Goal: Transaction & Acquisition: Purchase product/service

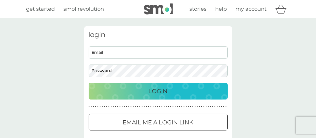
click at [138, 53] on input "Email" at bounding box center [158, 52] width 139 height 12
type input "[EMAIL_ADDRESS][DOMAIN_NAME]"
click at [154, 121] on div at bounding box center [158, 123] width 21 height 6
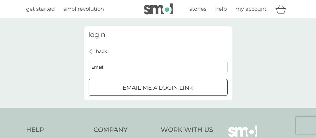
click at [114, 68] on input "Email" at bounding box center [158, 67] width 139 height 12
type input "[EMAIL_ADDRESS][DOMAIN_NAME]"
click at [156, 86] on div "submit" at bounding box center [158, 88] width 21 height 6
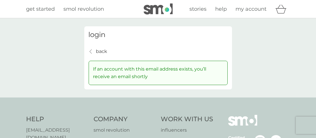
click at [101, 50] on p "back" at bounding box center [101, 52] width 11 height 8
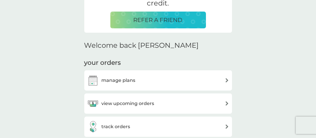
scroll to position [145, 0]
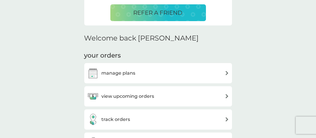
click at [125, 73] on h3 "manage plans" at bounding box center [119, 74] width 34 height 8
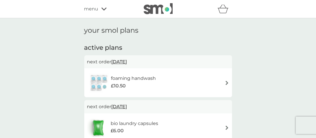
click at [196, 83] on div "foaming handwash £10.50" at bounding box center [158, 83] width 142 height 20
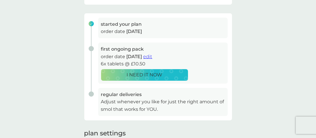
scroll to position [87, 0]
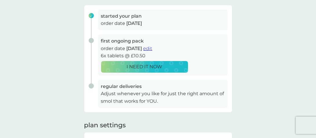
click at [152, 48] on span "edit" at bounding box center [147, 49] width 9 height 6
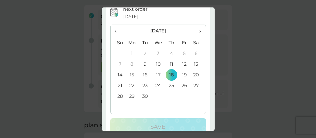
scroll to position [58, 0]
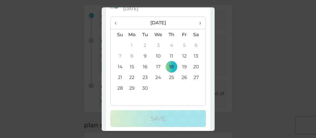
click at [198, 22] on th "›" at bounding box center [198, 23] width 14 height 12
click at [182, 43] on td "3" at bounding box center [184, 45] width 13 height 11
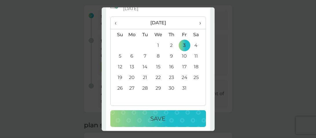
click at [160, 120] on p "Save" at bounding box center [158, 118] width 15 height 9
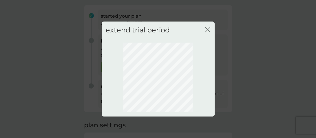
scroll to position [0, 0]
click at [207, 29] on icon "close" at bounding box center [207, 29] width 5 height 5
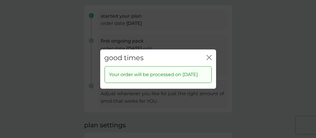
click at [208, 55] on icon "close" at bounding box center [209, 57] width 5 height 5
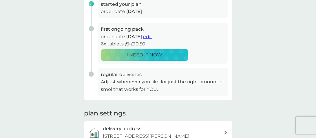
scroll to position [87, 0]
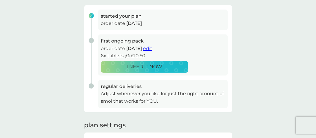
click at [116, 56] on p "6x tablets @ £10.50" at bounding box center [163, 56] width 124 height 8
click at [152, 47] on span "edit" at bounding box center [147, 49] width 9 height 6
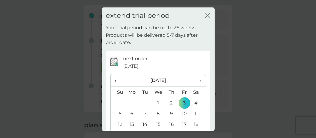
click at [129, 65] on span "[DATE]" at bounding box center [130, 67] width 15 height 8
click at [205, 15] on icon "close" at bounding box center [207, 15] width 5 height 5
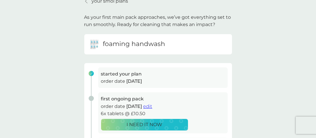
scroll to position [29, 0]
click at [134, 46] on h6 "foaming handwash" at bounding box center [134, 44] width 62 height 9
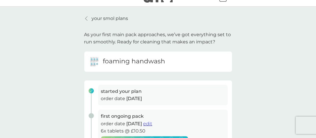
scroll to position [0, 0]
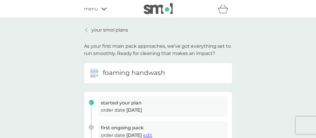
click at [121, 30] on p "your smol plans" at bounding box center [110, 30] width 37 height 8
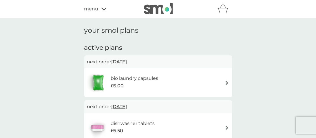
click at [197, 80] on div "bio laundry capsules £6.00" at bounding box center [158, 83] width 142 height 20
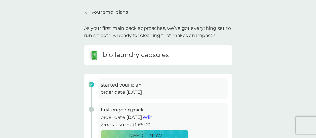
scroll to position [29, 0]
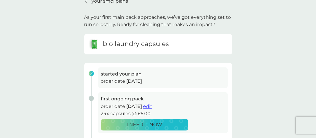
click at [152, 106] on span "edit" at bounding box center [147, 107] width 9 height 6
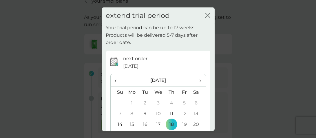
click at [205, 16] on icon "close" at bounding box center [206, 15] width 2 height 5
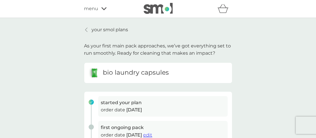
scroll to position [0, 0]
click at [105, 30] on p "your smol plans" at bounding box center [110, 30] width 37 height 8
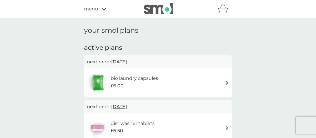
click at [99, 10] on div "menu" at bounding box center [108, 9] width 49 height 8
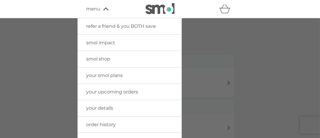
click at [113, 91] on span "your upcoming orders" at bounding box center [112, 92] width 52 height 6
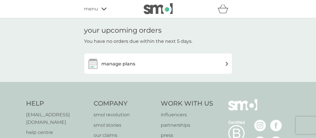
click at [157, 62] on div "manage plans" at bounding box center [158, 64] width 142 height 12
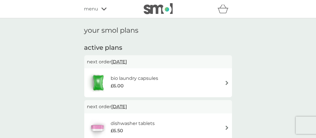
click at [229, 84] on img at bounding box center [227, 83] width 4 height 4
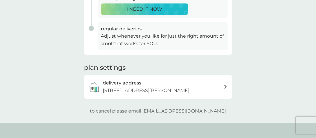
scroll to position [87, 0]
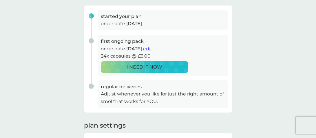
click at [152, 49] on span "edit" at bounding box center [147, 49] width 9 height 6
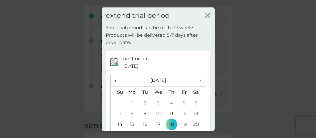
click at [125, 55] on p "next order" at bounding box center [135, 59] width 24 height 8
click at [113, 62] on icon at bounding box center [115, 63] width 10 height 12
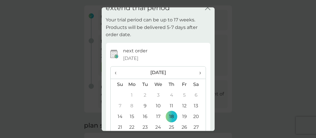
scroll to position [0, 0]
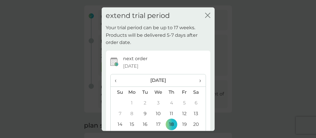
click at [208, 14] on icon "close" at bounding box center [209, 15] width 2 height 5
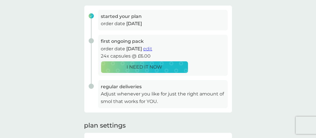
scroll to position [174, 0]
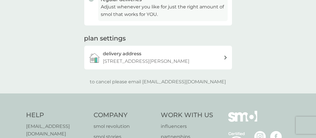
click at [199, 62] on div "delivery address [STREET_ADDRESS][PERSON_NAME]" at bounding box center [163, 57] width 121 height 15
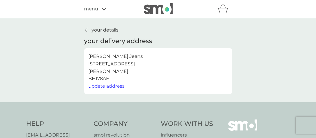
click at [101, 30] on p "your details" at bounding box center [105, 30] width 27 height 8
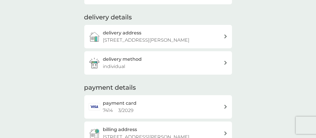
scroll to position [87, 0]
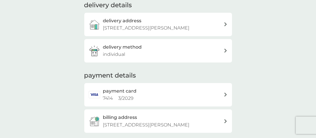
click at [164, 56] on div "delivery method individual" at bounding box center [163, 50] width 121 height 15
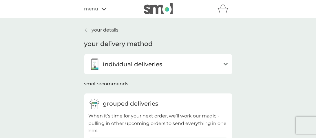
click at [139, 62] on p "individual deliveries" at bounding box center [132, 64] width 59 height 9
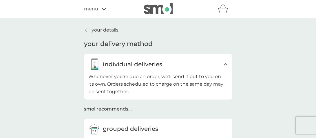
click at [93, 30] on p "your details" at bounding box center [105, 30] width 27 height 8
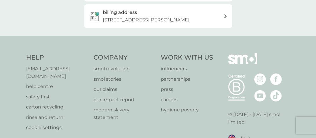
scroll to position [203, 0]
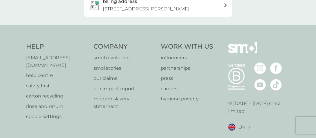
click at [34, 72] on p "help centre" at bounding box center [57, 76] width 62 height 8
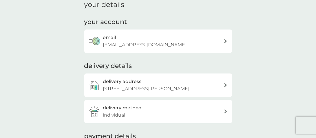
scroll to position [0, 0]
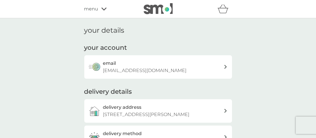
click at [104, 10] on icon at bounding box center [103, 8] width 5 height 3
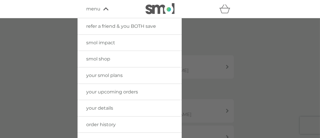
click at [109, 75] on span "your smol plans" at bounding box center [104, 76] width 37 height 6
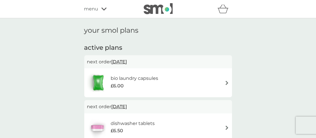
click at [99, 8] on div "menu" at bounding box center [108, 9] width 49 height 8
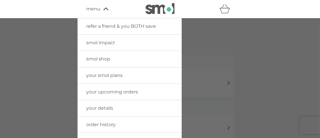
click at [107, 90] on span "your upcoming orders" at bounding box center [112, 92] width 52 height 6
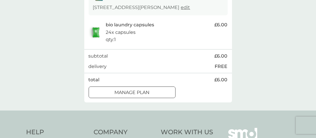
scroll to position [116, 0]
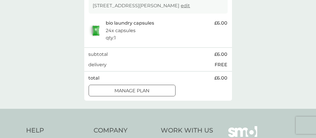
click at [142, 89] on div at bounding box center [132, 91] width 21 height 6
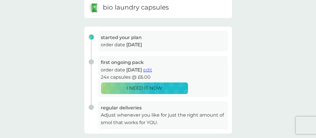
scroll to position [58, 0]
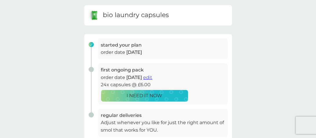
click at [152, 78] on span "edit" at bounding box center [147, 78] width 9 height 6
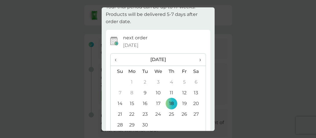
scroll to position [29, 0]
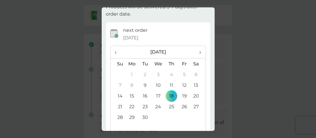
click at [178, 92] on td "19" at bounding box center [184, 96] width 13 height 11
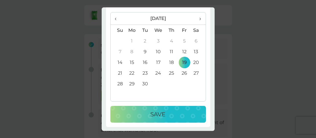
click at [157, 114] on p "Save" at bounding box center [158, 114] width 15 height 9
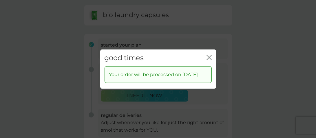
click at [206, 50] on div "good times close" at bounding box center [158, 57] width 116 height 17
click at [208, 55] on icon "close" at bounding box center [208, 57] width 2 height 5
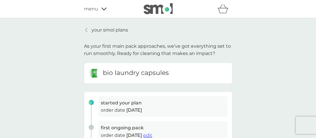
click at [123, 31] on p "your smol plans" at bounding box center [110, 30] width 37 height 8
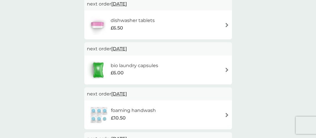
scroll to position [87, 0]
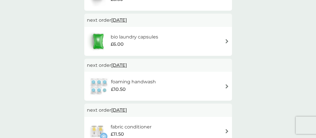
click at [182, 86] on div "foaming handwash £10.50" at bounding box center [158, 86] width 142 height 20
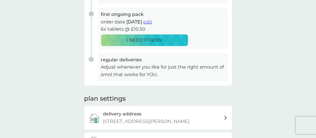
scroll to position [87, 0]
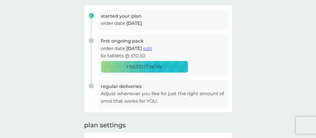
click at [152, 47] on span "edit" at bounding box center [147, 49] width 9 height 6
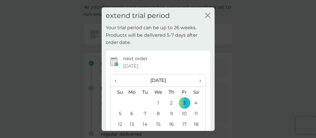
scroll to position [0, 0]
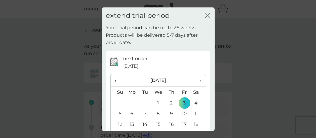
click at [205, 12] on div "close" at bounding box center [207, 16] width 5 height 8
click at [205, 15] on icon "close" at bounding box center [207, 15] width 5 height 5
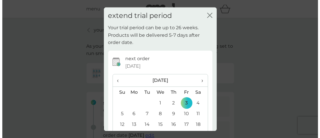
scroll to position [1, 0]
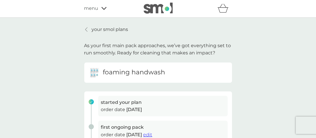
click at [104, 8] on icon at bounding box center [103, 8] width 5 height 3
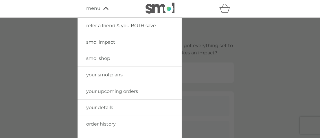
click at [107, 91] on span "your upcoming orders" at bounding box center [112, 92] width 52 height 6
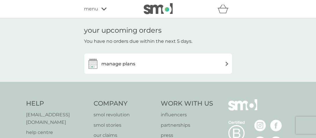
click at [136, 65] on div "manage plans" at bounding box center [158, 64] width 142 height 12
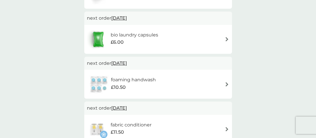
scroll to position [116, 0]
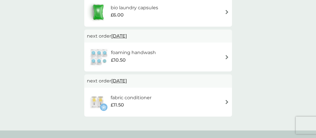
click at [209, 58] on div "foaming handwash £10.50" at bounding box center [158, 57] width 142 height 20
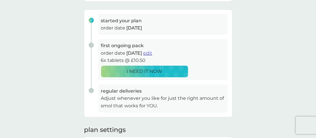
scroll to position [87, 0]
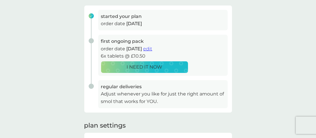
click at [152, 48] on span "edit" at bounding box center [147, 49] width 9 height 6
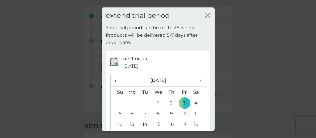
click at [205, 14] on icon "close" at bounding box center [207, 15] width 5 height 5
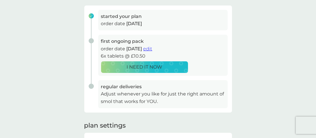
click at [145, 71] on button "I NEED IT NOW" at bounding box center [144, 67] width 87 height 12
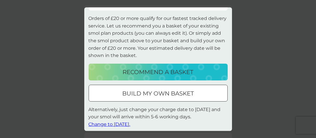
scroll to position [50, 0]
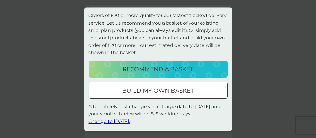
click at [154, 89] on div at bounding box center [158, 91] width 21 height 6
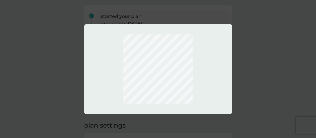
scroll to position [0, 0]
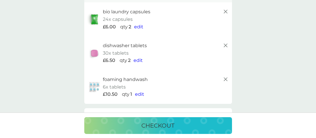
scroll to position [58, 0]
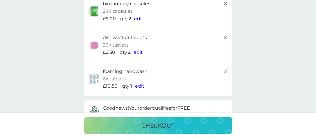
click at [141, 86] on span "edit" at bounding box center [139, 86] width 9 height 6
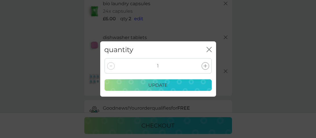
click at [205, 66] on icon at bounding box center [205, 65] width 3 height 3
click at [165, 84] on p "update" at bounding box center [157, 86] width 19 height 8
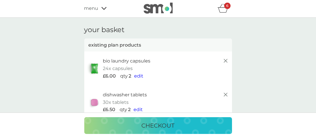
scroll to position [0, 0]
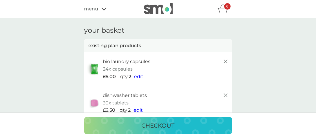
click at [227, 63] on line at bounding box center [225, 61] width 3 height 3
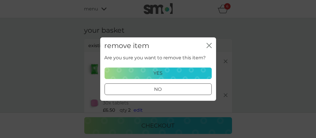
click at [159, 72] on p "yes" at bounding box center [158, 74] width 9 height 8
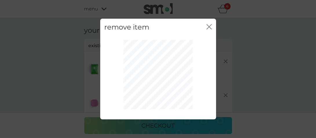
click at [207, 26] on icon "close" at bounding box center [209, 26] width 5 height 5
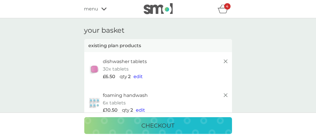
click at [225, 61] on icon at bounding box center [225, 61] width 7 height 7
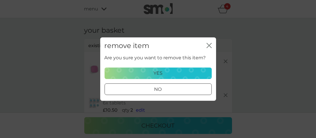
click at [179, 74] on div "yes" at bounding box center [158, 74] width 100 height 8
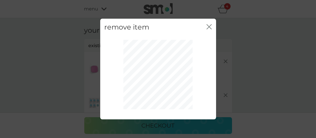
click at [210, 26] on icon "close" at bounding box center [209, 26] width 5 height 5
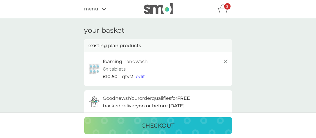
click at [225, 61] on line at bounding box center [225, 61] width 3 height 3
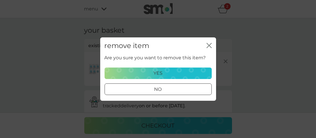
click at [165, 70] on div "yes" at bounding box center [158, 74] width 100 height 8
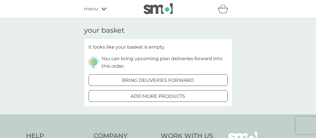
click at [98, 8] on span "menu" at bounding box center [91, 9] width 14 height 8
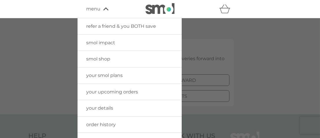
click at [101, 74] on span "your smol plans" at bounding box center [104, 76] width 37 height 6
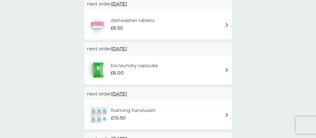
scroll to position [87, 0]
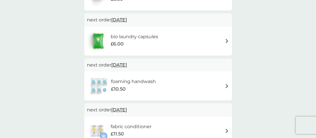
click at [181, 82] on div "foaming handwash £10.50" at bounding box center [158, 86] width 142 height 20
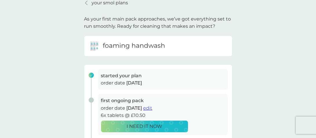
scroll to position [58, 0]
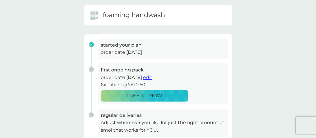
click at [152, 78] on span "edit" at bounding box center [147, 78] width 9 height 6
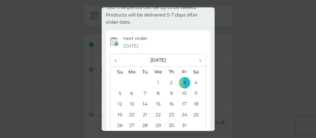
scroll to position [29, 0]
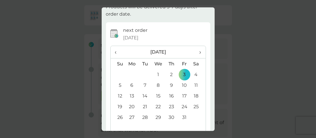
click at [181, 93] on td "17" at bounding box center [184, 96] width 13 height 11
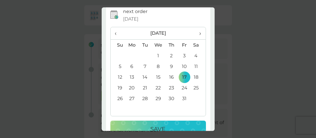
scroll to position [62, 0]
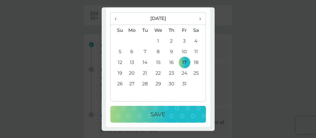
click at [161, 115] on p "Save" at bounding box center [158, 114] width 15 height 9
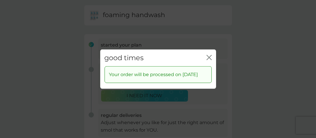
click at [211, 55] on icon "close" at bounding box center [209, 57] width 5 height 5
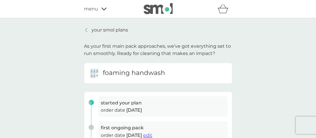
click at [104, 28] on p "your smol plans" at bounding box center [110, 30] width 37 height 8
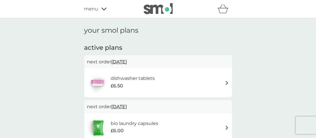
click at [102, 8] on icon at bounding box center [103, 9] width 5 height 3
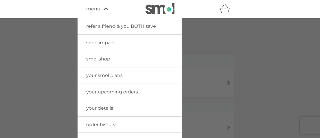
click at [100, 58] on span "smol shop" at bounding box center [98, 59] width 24 height 6
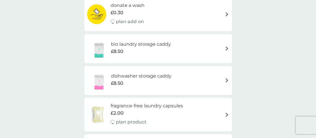
scroll to position [290, 0]
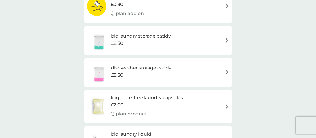
click at [221, 41] on div "bio laundry storage caddy £8.50" at bounding box center [158, 40] width 142 height 20
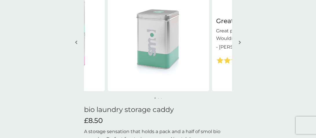
scroll to position [58, 0]
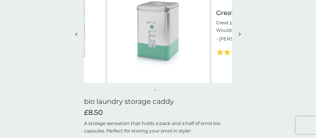
click at [239, 33] on img "button" at bounding box center [240, 34] width 2 height 4
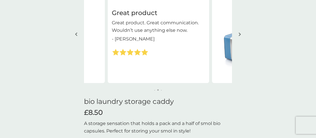
click at [239, 33] on img "button" at bounding box center [240, 34] width 2 height 4
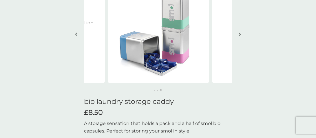
click at [239, 33] on img "button" at bounding box center [240, 34] width 2 height 4
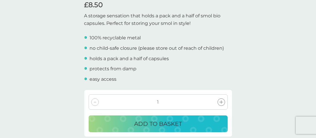
scroll to position [174, 0]
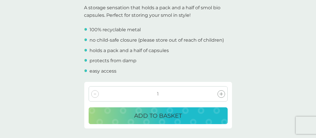
click at [161, 114] on p "ADD TO BASKET" at bounding box center [158, 115] width 48 height 9
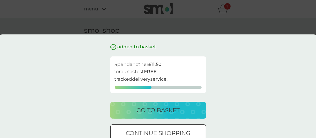
click at [152, 130] on div at bounding box center [158, 133] width 21 height 6
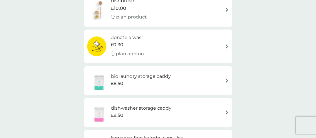
scroll to position [260, 0]
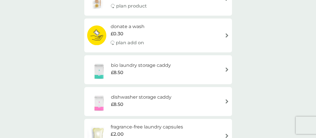
click at [171, 97] on h6 "dishwasher storage caddy" at bounding box center [141, 98] width 61 height 8
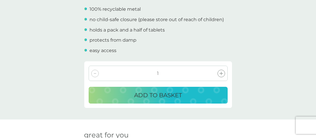
scroll to position [203, 0]
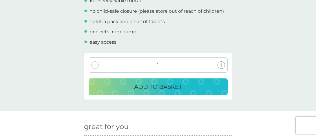
click at [153, 88] on p "ADD TO BASKET" at bounding box center [158, 86] width 48 height 9
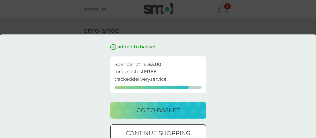
click at [148, 130] on div at bounding box center [158, 133] width 21 height 6
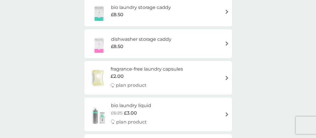
scroll to position [348, 0]
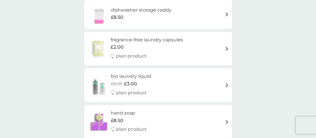
click at [210, 83] on div "bio laundry liquid £6.25 £3.00 plan product" at bounding box center [158, 85] width 142 height 25
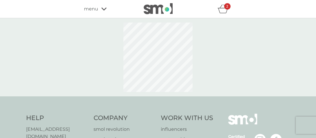
select select "91"
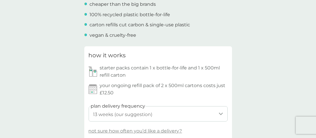
scroll to position [260, 0]
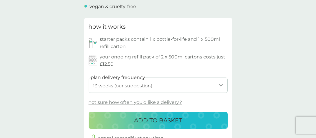
click at [154, 103] on p "not sure how often you’d like a delivery?" at bounding box center [136, 103] width 94 height 8
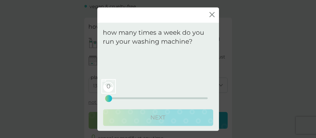
click at [128, 96] on div "0 0 12.5 25" at bounding box center [158, 90] width 99 height 23
click at [129, 98] on div "0 0 12.5 25" at bounding box center [158, 98] width 99 height 2
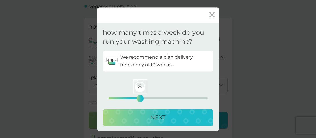
click at [140, 97] on div "8 0 12.5 25" at bounding box center [158, 98] width 99 height 2
click at [216, 18] on div "close" at bounding box center [158, 15] width 122 height 16
click at [209, 11] on div "close" at bounding box center [158, 15] width 122 height 16
click at [210, 12] on icon "close" at bounding box center [211, 14] width 2 height 5
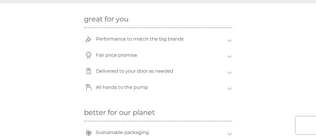
scroll to position [406, 0]
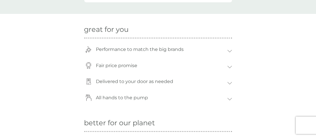
click at [231, 98] on icon at bounding box center [229, 99] width 5 height 3
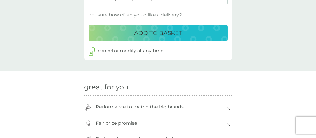
scroll to position [348, 0]
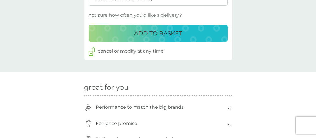
click at [230, 110] on icon at bounding box center [229, 109] width 5 height 3
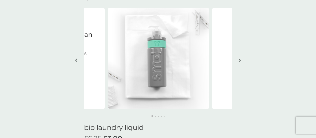
scroll to position [0, 0]
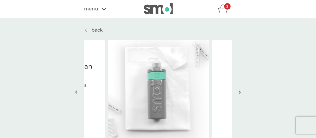
click at [94, 30] on p "back" at bounding box center [97, 30] width 11 height 8
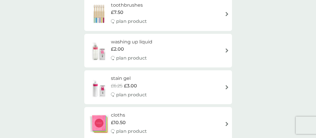
scroll to position [522, 0]
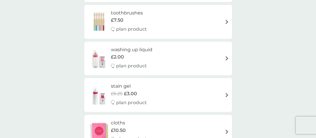
click at [181, 94] on div "stain gel £6.25 £3.00 plan product" at bounding box center [158, 95] width 142 height 25
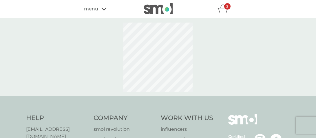
select select "182"
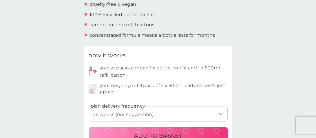
scroll to position [260, 0]
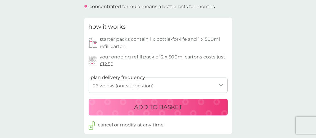
click at [152, 105] on p "ADD TO BASKET" at bounding box center [158, 107] width 48 height 9
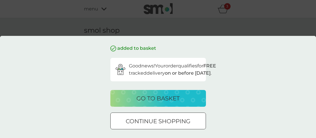
click at [167, 103] on p "go to basket" at bounding box center [157, 98] width 43 height 9
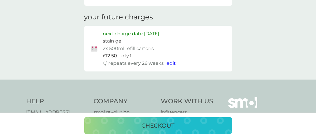
scroll to position [290, 0]
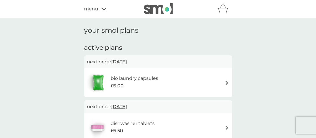
click at [227, 81] on img at bounding box center [227, 83] width 4 height 4
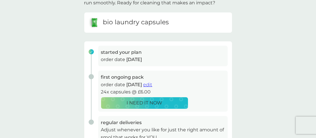
scroll to position [58, 0]
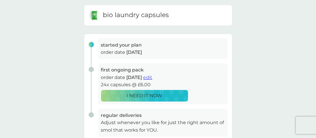
click at [122, 82] on p "24x capsules @ £6.00" at bounding box center [163, 85] width 124 height 8
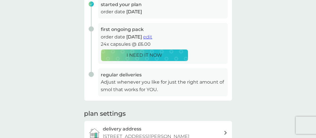
scroll to position [87, 0]
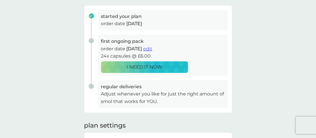
click at [152, 48] on span "edit" at bounding box center [147, 49] width 9 height 6
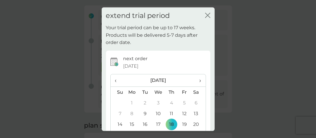
scroll to position [62, 0]
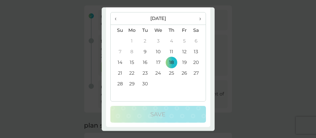
click at [153, 65] on td "17" at bounding box center [158, 62] width 13 height 11
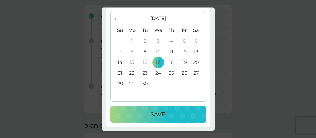
click at [170, 61] on td "18" at bounding box center [171, 62] width 13 height 11
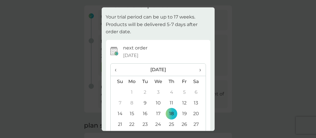
scroll to position [0, 0]
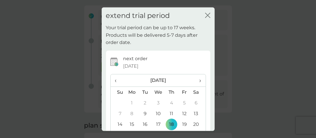
click at [144, 114] on td "9" at bounding box center [145, 114] width 13 height 11
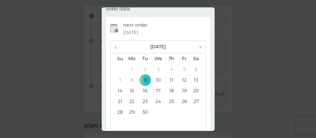
scroll to position [62, 0]
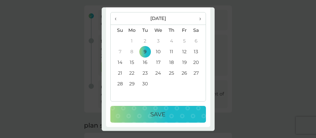
click at [158, 115] on p "Save" at bounding box center [158, 114] width 15 height 9
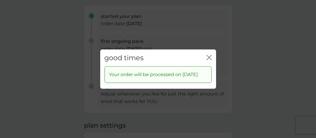
click at [207, 55] on icon "close" at bounding box center [209, 57] width 5 height 5
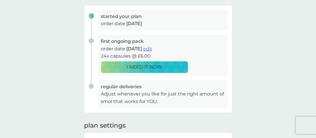
click at [147, 67] on p "I NEED IT NOW" at bounding box center [145, 67] width 36 height 8
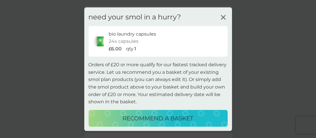
click at [120, 48] on p "£6.00" at bounding box center [115, 49] width 13 height 8
click at [130, 49] on p "qty" at bounding box center [130, 49] width 8 height 8
click at [129, 41] on p "24x capsules" at bounding box center [124, 42] width 30 height 8
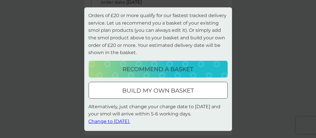
scroll to position [116, 0]
click at [150, 70] on p "recommend a basket" at bounding box center [158, 68] width 71 height 9
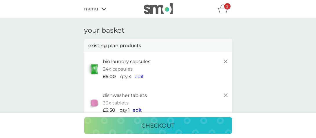
click at [138, 76] on span "edit" at bounding box center [139, 77] width 9 height 6
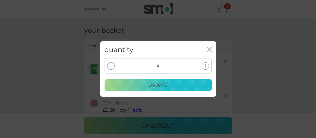
click at [112, 68] on div at bounding box center [111, 66] width 8 height 8
click at [203, 66] on div at bounding box center [206, 66] width 8 height 8
click at [155, 84] on p "update" at bounding box center [157, 86] width 19 height 8
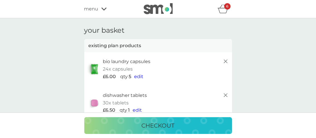
click at [139, 76] on span "edit" at bounding box center [138, 77] width 9 height 6
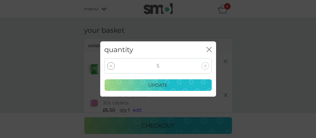
click at [110, 67] on div at bounding box center [111, 66] width 8 height 8
click at [158, 83] on p "update" at bounding box center [157, 86] width 19 height 8
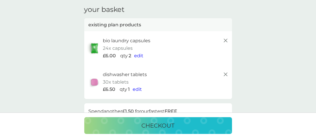
scroll to position [29, 0]
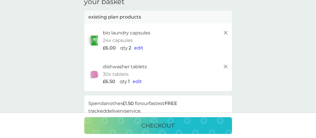
click at [138, 82] on span "edit" at bounding box center [137, 82] width 9 height 6
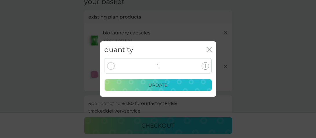
click at [205, 66] on icon at bounding box center [205, 65] width 3 height 3
click at [165, 86] on p "update" at bounding box center [157, 86] width 19 height 8
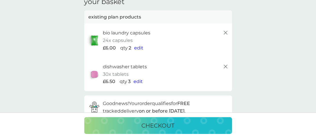
click at [139, 82] on span "edit" at bounding box center [138, 82] width 9 height 6
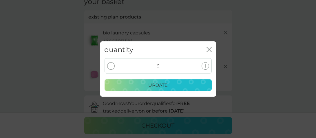
drag, startPoint x: 112, startPoint y: 67, endPoint x: 139, endPoint y: 83, distance: 32.2
click at [113, 67] on div at bounding box center [111, 66] width 8 height 8
click at [157, 86] on p "update" at bounding box center [157, 86] width 19 height 8
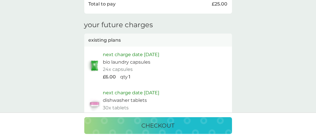
scroll to position [290, 0]
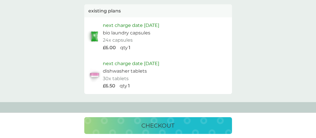
click at [186, 128] on div "checkout" at bounding box center [158, 125] width 136 height 9
